Goal: Task Accomplishment & Management: Manage account settings

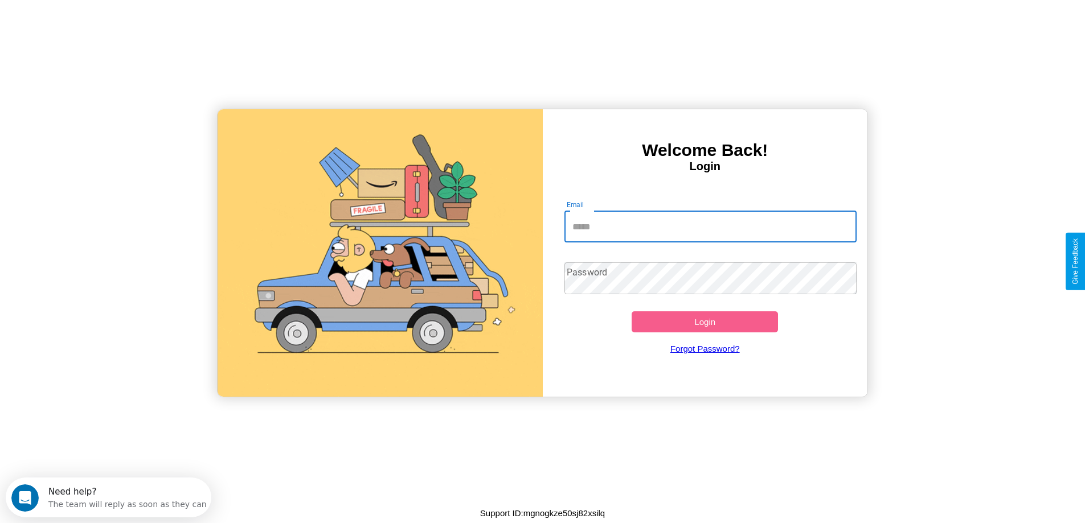
click at [710, 227] on input "Email" at bounding box center [710, 227] width 292 height 32
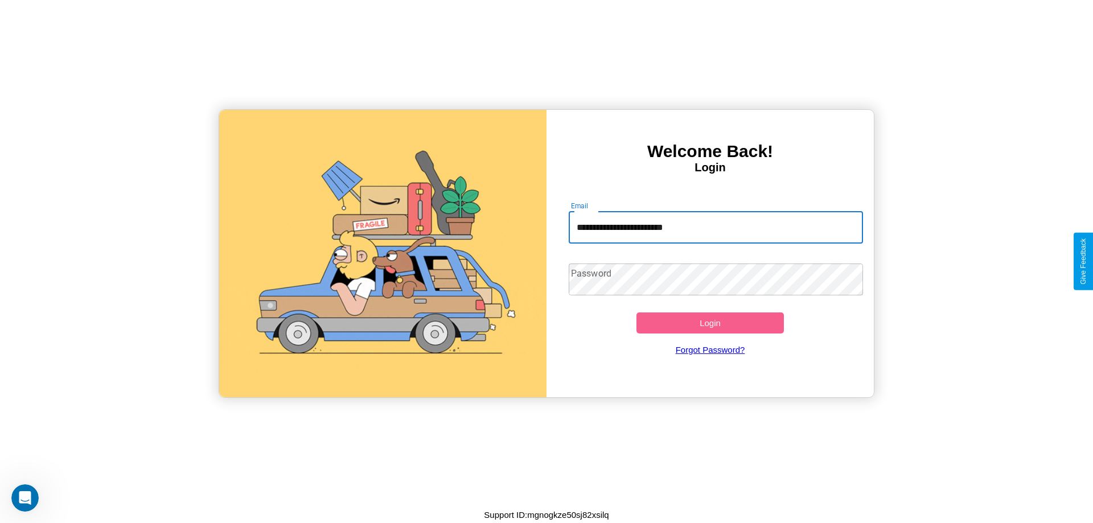
type input "**********"
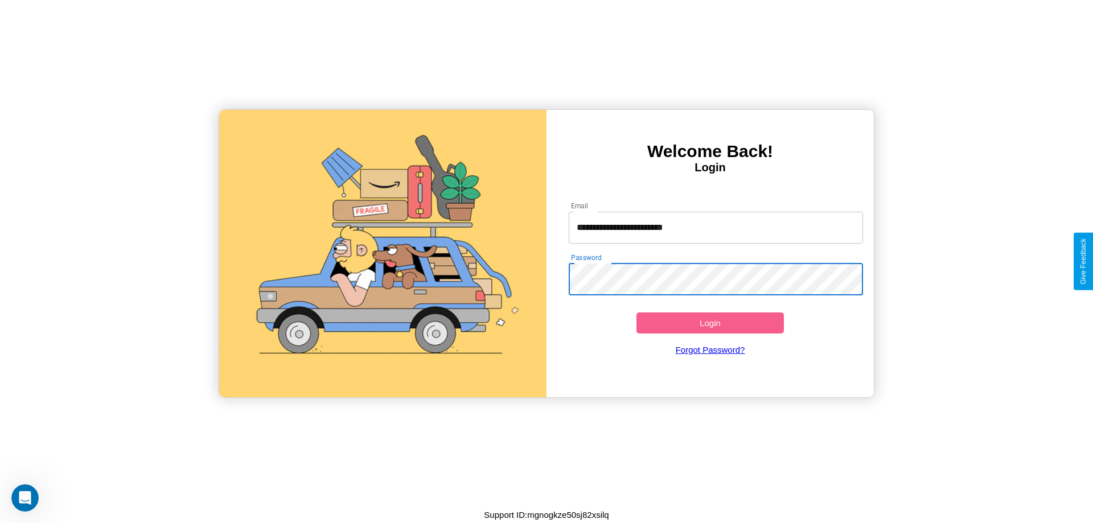
click at [710, 323] on button "Login" at bounding box center [709, 323] width 147 height 21
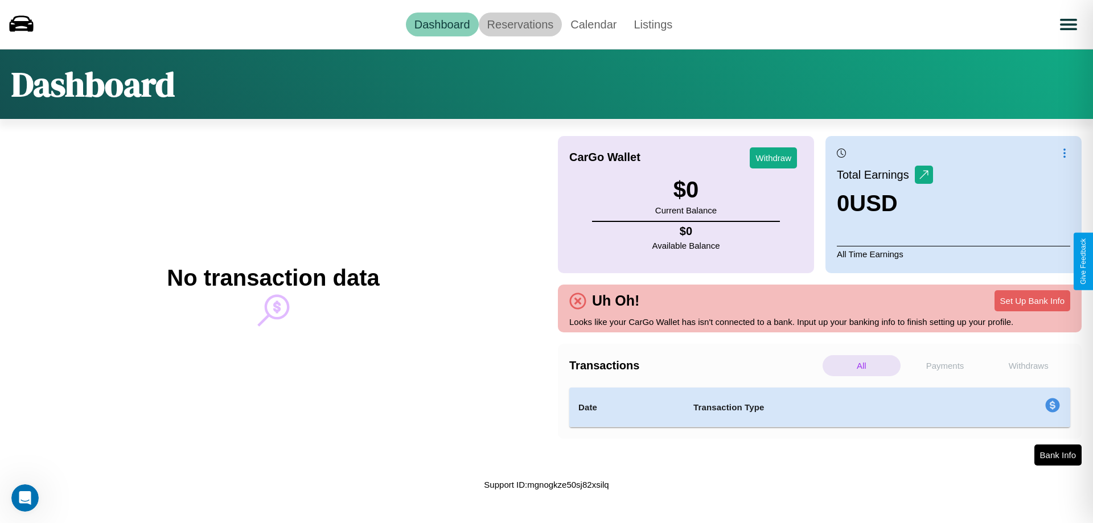
click at [520, 24] on link "Reservations" at bounding box center [521, 25] width 84 height 24
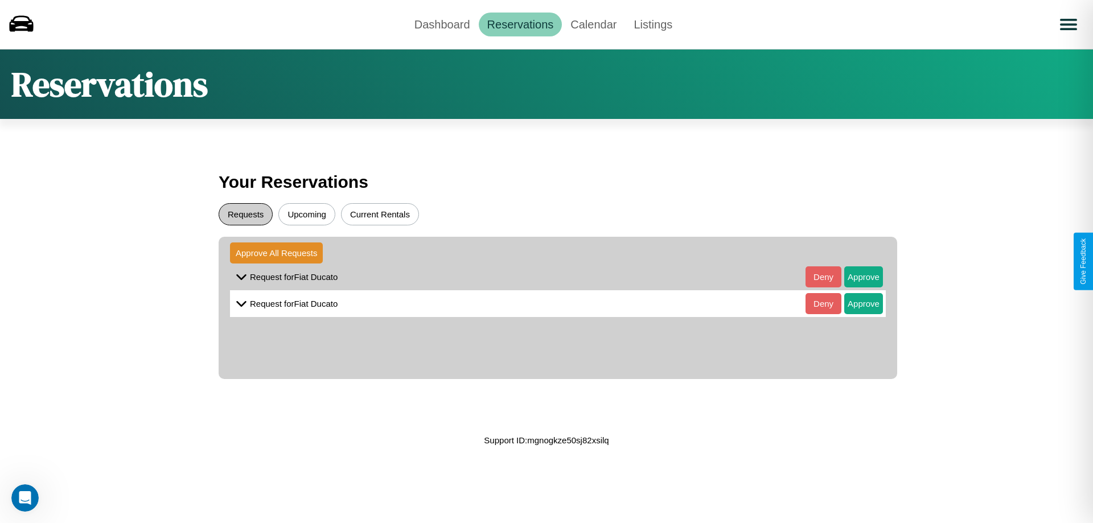
click at [245, 214] on button "Requests" at bounding box center [246, 214] width 54 height 22
click at [855, 277] on button "Approve" at bounding box center [863, 276] width 39 height 21
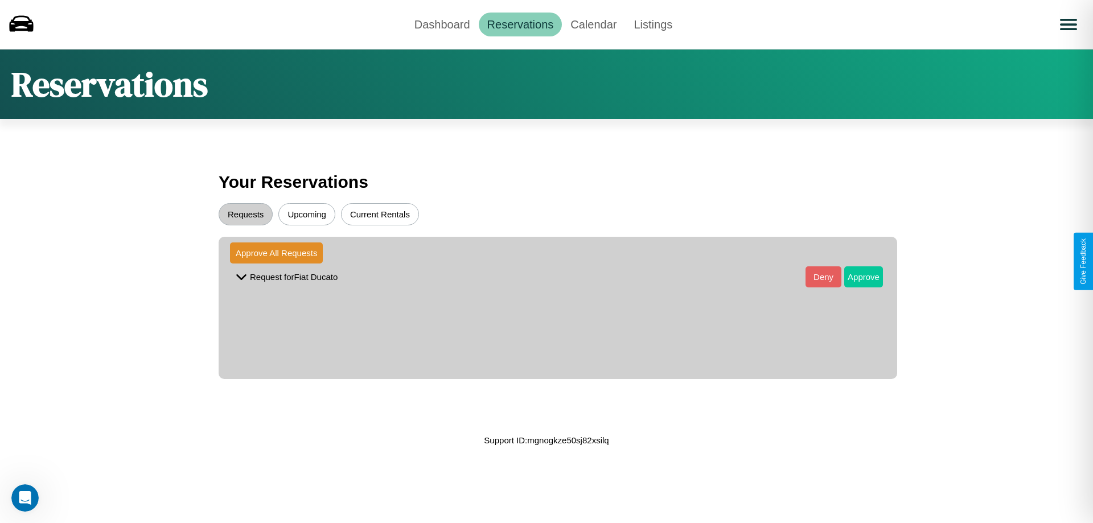
click at [855, 277] on button "Approve" at bounding box center [863, 276] width 39 height 21
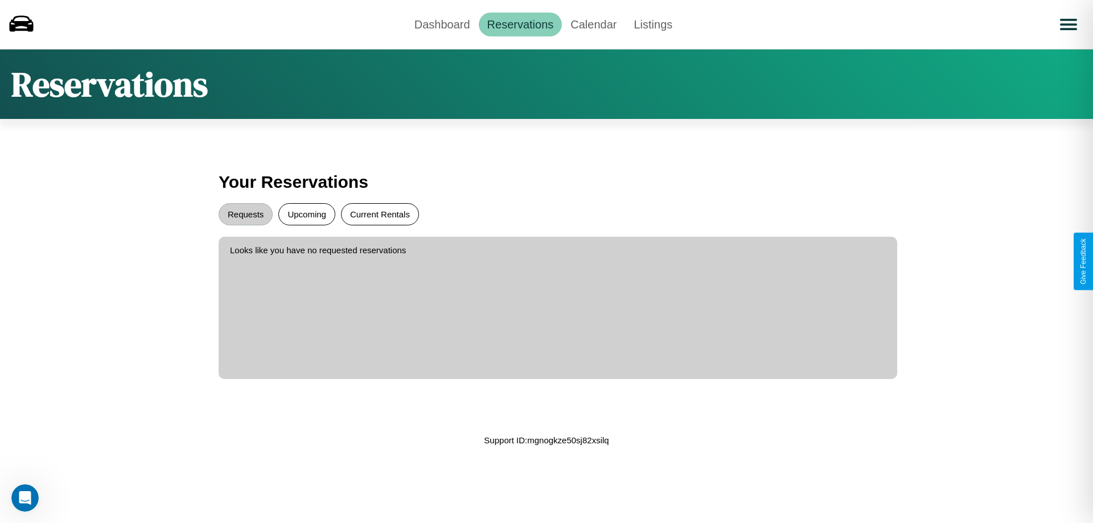
click at [380, 214] on button "Current Rentals" at bounding box center [380, 214] width 78 height 22
click at [442, 24] on link "Dashboard" at bounding box center [442, 25] width 73 height 24
